Goal: Communication & Community: Answer question/provide support

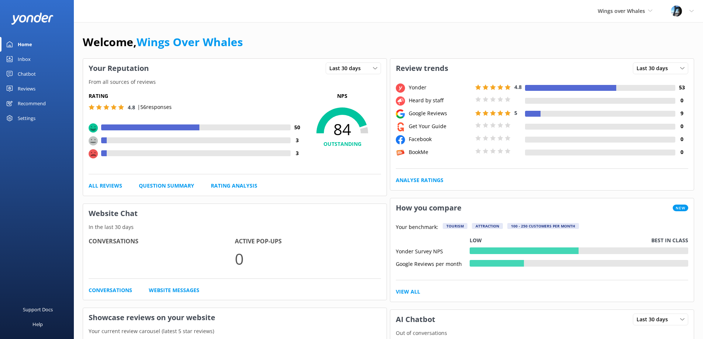
click at [30, 90] on div "Reviews" at bounding box center [27, 88] width 18 height 15
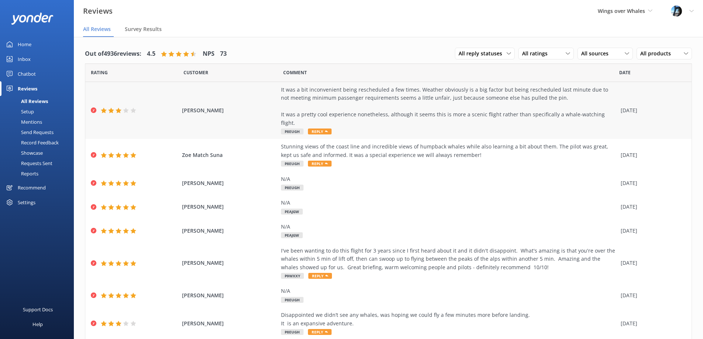
click at [405, 113] on div "It was a bit inconvenient being rescheduled a few times. Weather obviously is a…" at bounding box center [449, 106] width 336 height 41
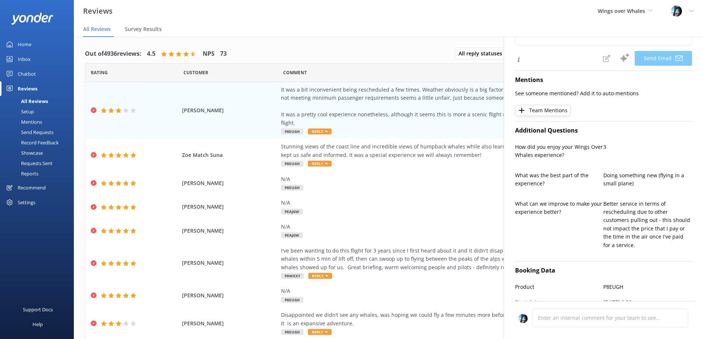
type textarea "Hi [PERSON_NAME], Thank you for your feedback and for sharing your experience w…"
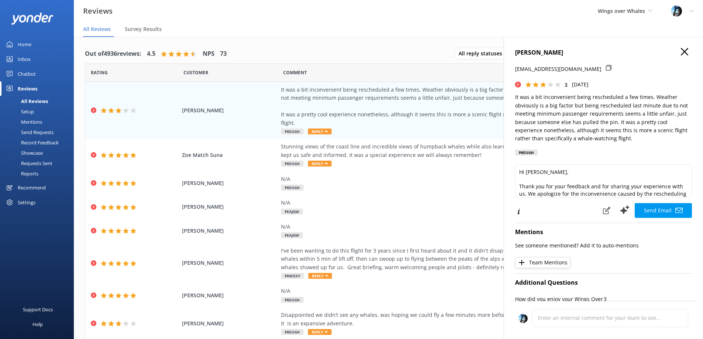
click at [684, 50] on icon "button" at bounding box center [684, 51] width 7 height 7
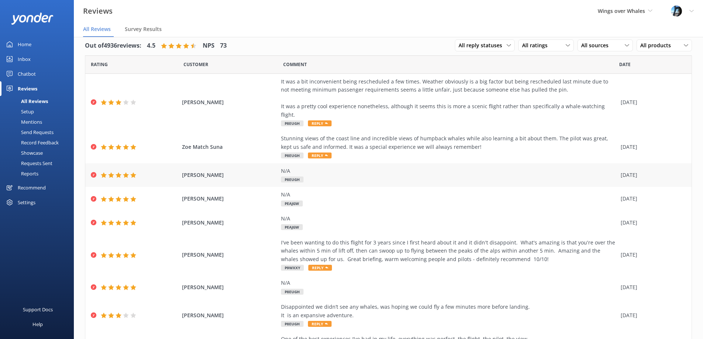
scroll to position [10, 0]
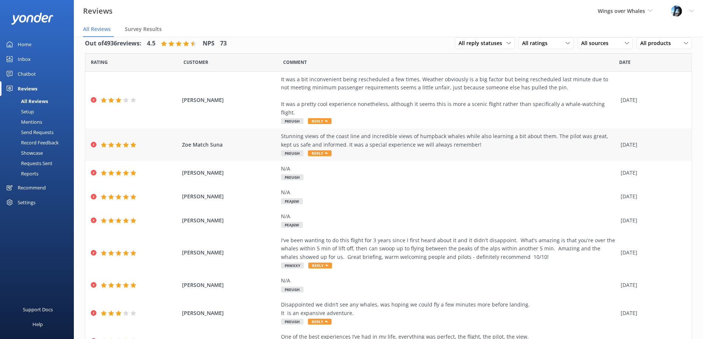
click at [454, 128] on div "Zoe Match Suna Stunning views of the coast line and incredible views of humpbac…" at bounding box center [388, 144] width 606 height 32
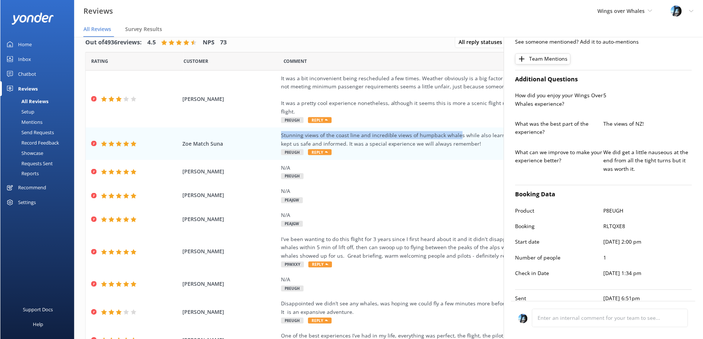
scroll to position [199, 0]
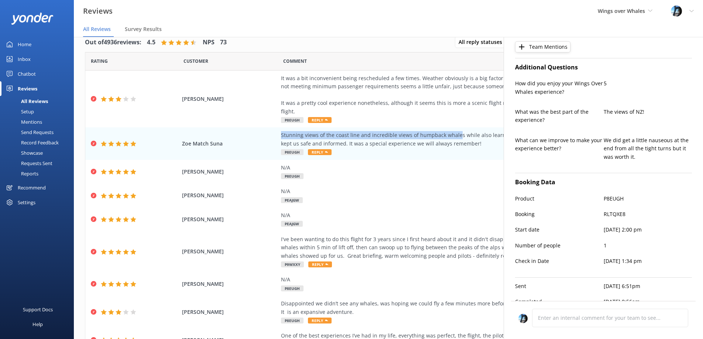
type textarea "Thank you so much for your wonderful review, [PERSON_NAME]! We’re thrilled to h…"
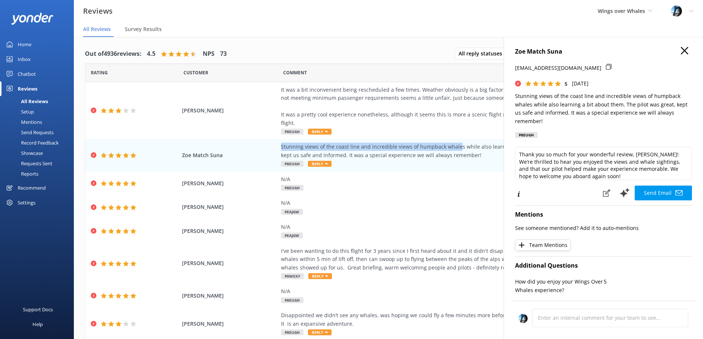
scroll to position [3, 0]
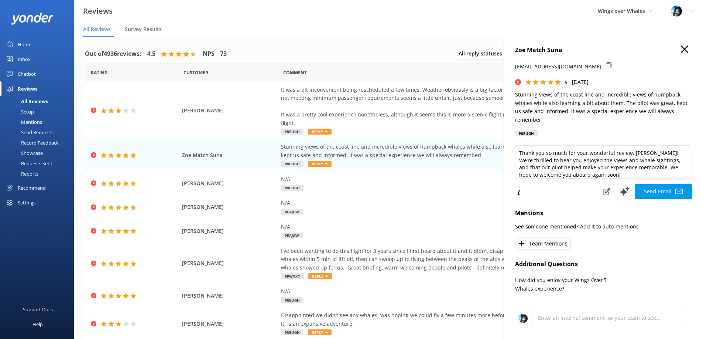
click at [688, 53] on h4 "Zoe Match Suna" at bounding box center [603, 50] width 177 height 10
click at [686, 50] on use "button" at bounding box center [684, 48] width 7 height 7
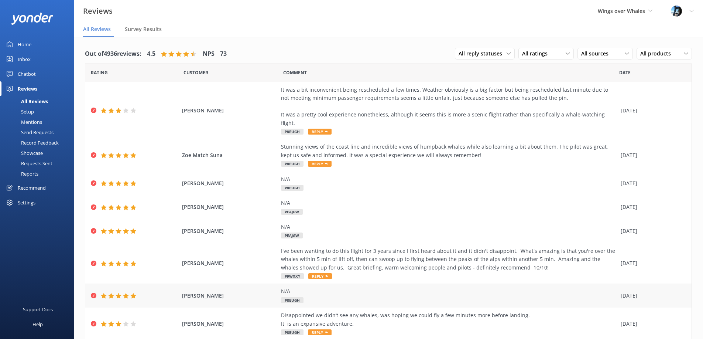
scroll to position [73, 0]
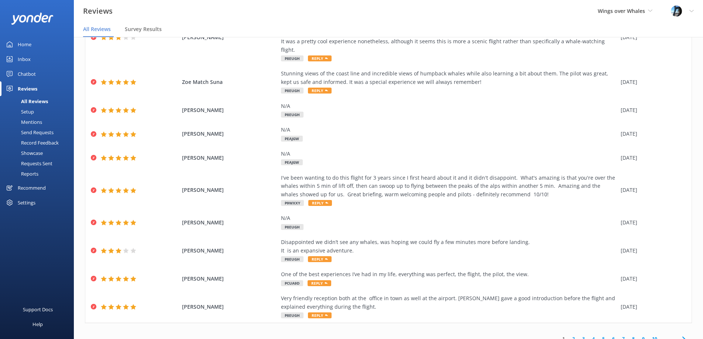
click at [572, 335] on link "2" at bounding box center [574, 338] width 10 height 7
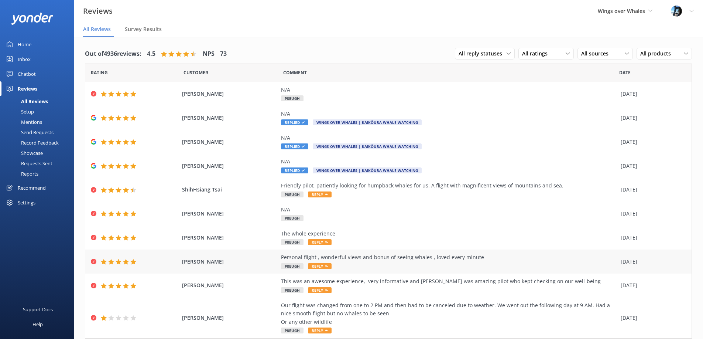
scroll to position [24, 0]
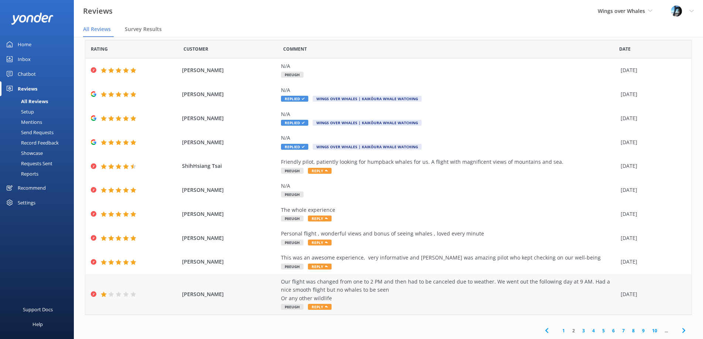
click at [571, 293] on div "Our flight was changed from one to 2 PM and then had to be canceled due to weat…" at bounding box center [449, 289] width 336 height 25
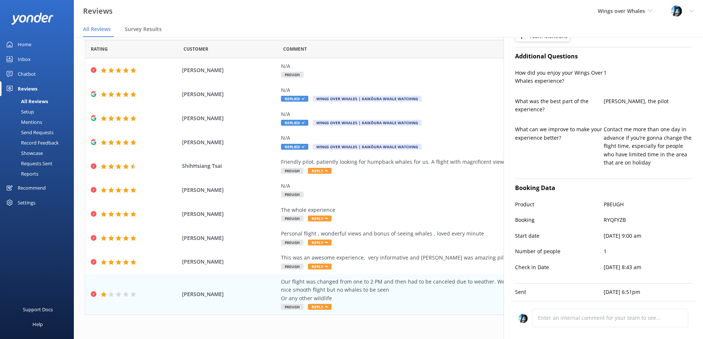
scroll to position [216, 0]
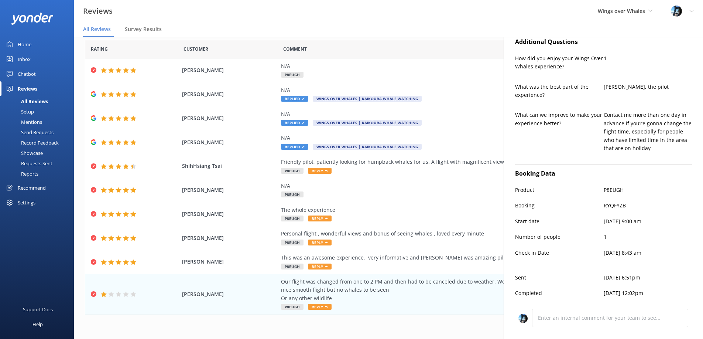
type textarea "Hi [PERSON_NAME], Thank you for sharing your feedback. We’re sorry to hear abou…"
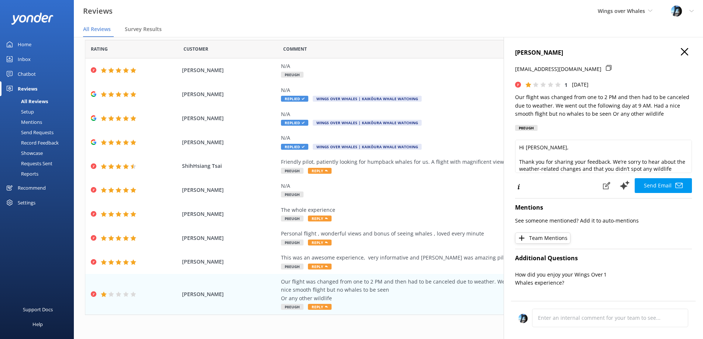
click at [687, 55] on button "button" at bounding box center [684, 52] width 7 height 8
